Goal: Task Accomplishment & Management: Use online tool/utility

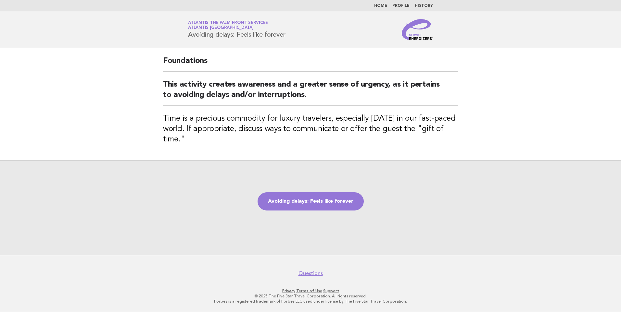
click at [77, 133] on main "Foundations This activity creates awareness and a greater sense of urgency, as …" at bounding box center [310, 151] width 621 height 207
click at [316, 207] on link "Avoiding delays: Feels like forever" at bounding box center [311, 202] width 106 height 18
click at [312, 207] on link "Avoiding delays: Feels like forever" at bounding box center [311, 202] width 106 height 18
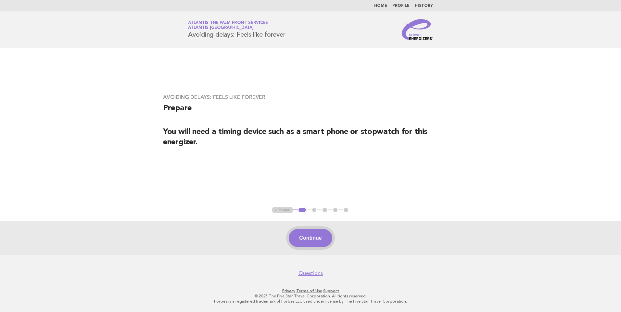
click at [318, 235] on button "Continue" at bounding box center [310, 238] width 43 height 18
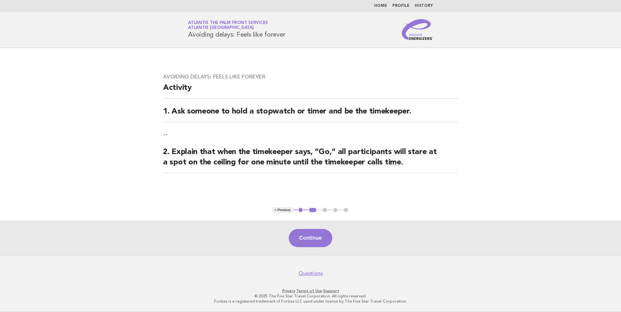
click at [318, 235] on button "Continue" at bounding box center [310, 238] width 43 height 18
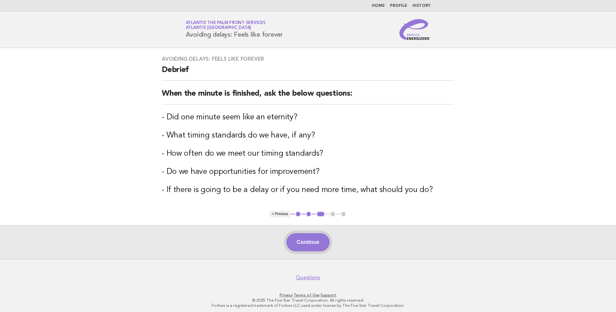
click at [313, 238] on button "Continue" at bounding box center [307, 243] width 43 height 18
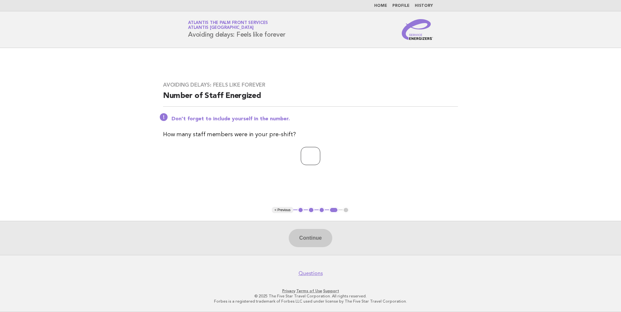
click at [312, 156] on input "number" at bounding box center [310, 156] width 19 height 18
type input "*"
click at [296, 232] on button "Continue" at bounding box center [310, 238] width 43 height 18
